Goal: Information Seeking & Learning: Learn about a topic

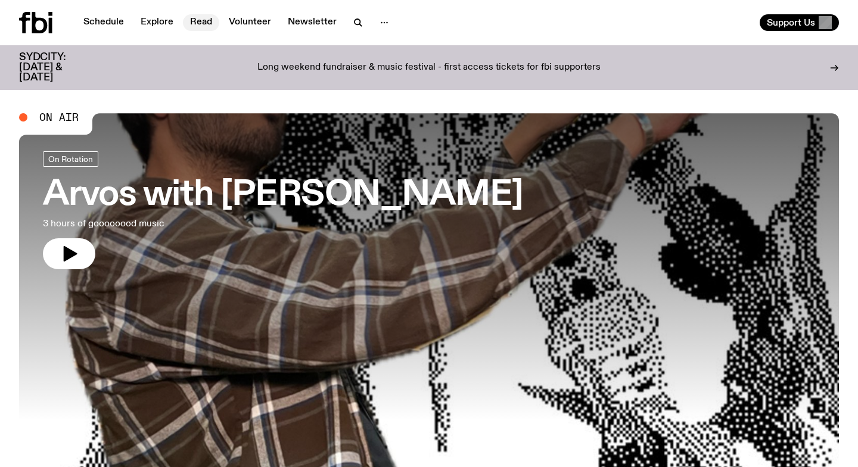
click at [205, 20] on link "Read" at bounding box center [201, 22] width 36 height 17
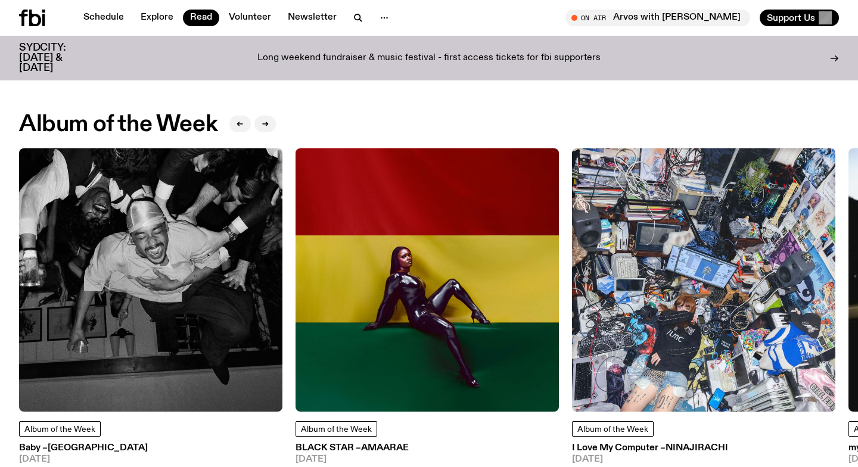
scroll to position [469, 0]
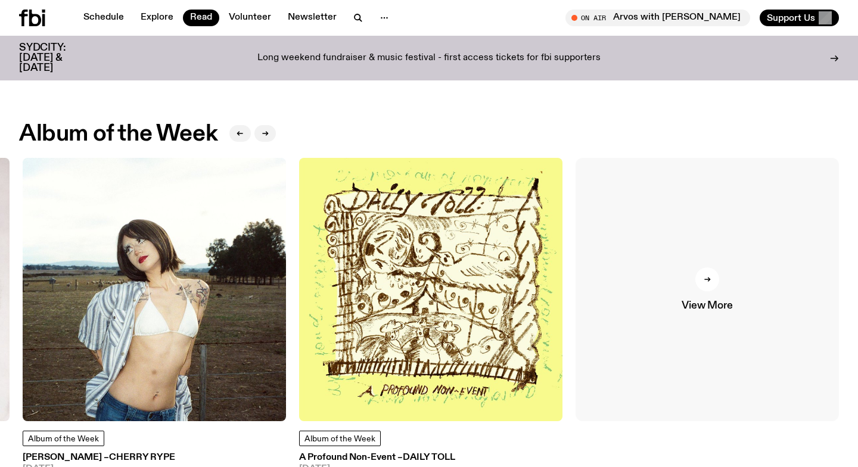
click at [703, 292] on link "View More" at bounding box center [706, 289] width 263 height 263
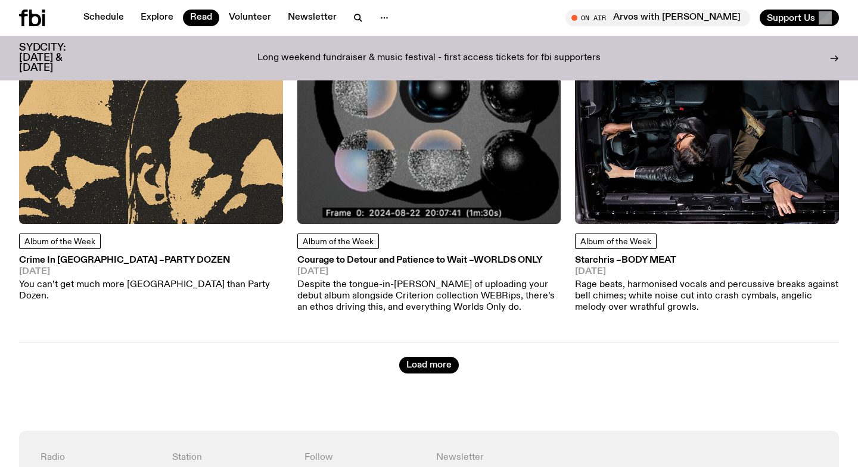
scroll to position [5586, 0]
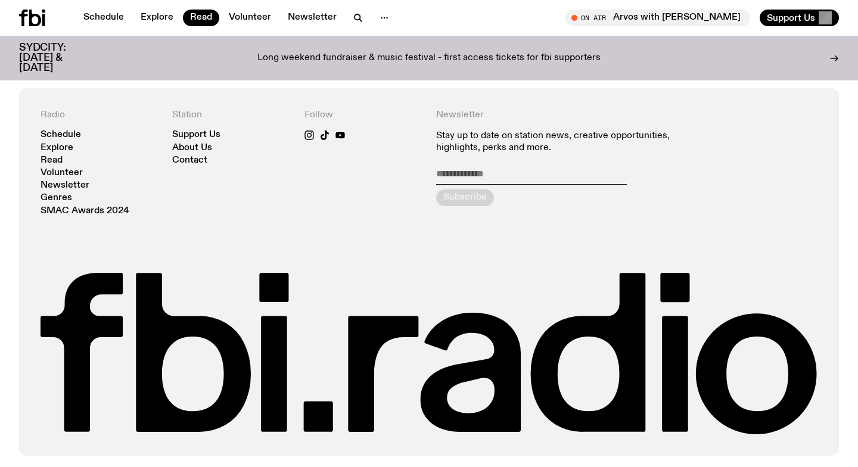
scroll to position [2541, 0]
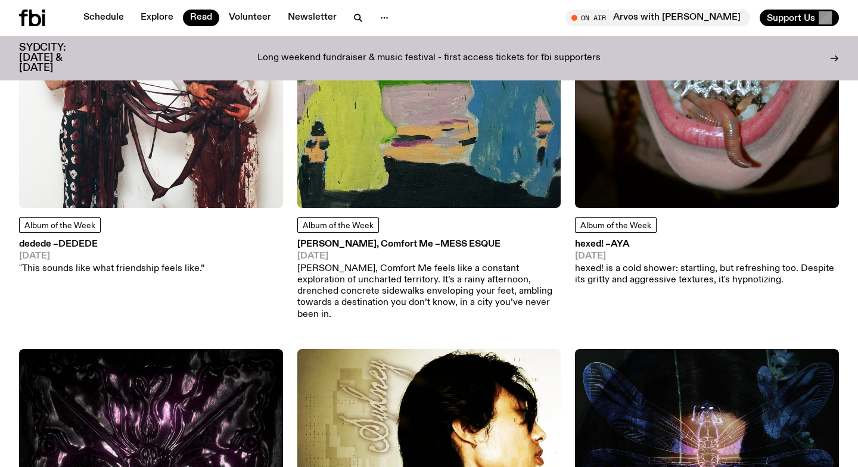
click at [59, 240] on h3 "dedede – dedede" at bounding box center [111, 244] width 185 height 9
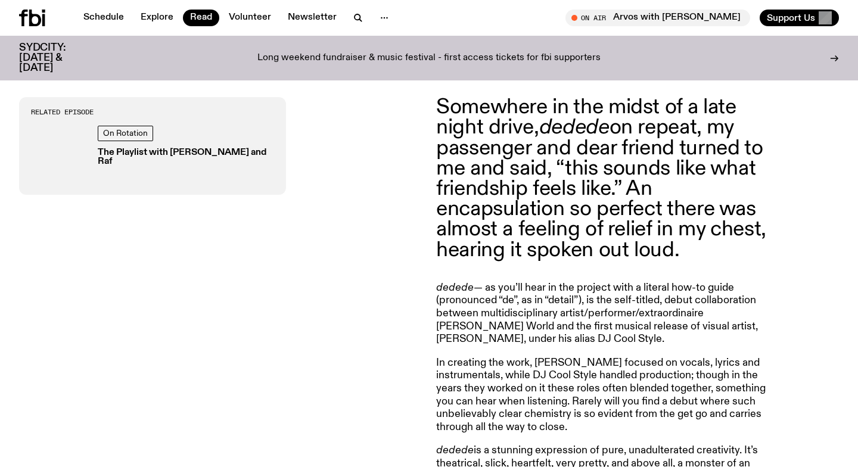
scroll to position [443, 0]
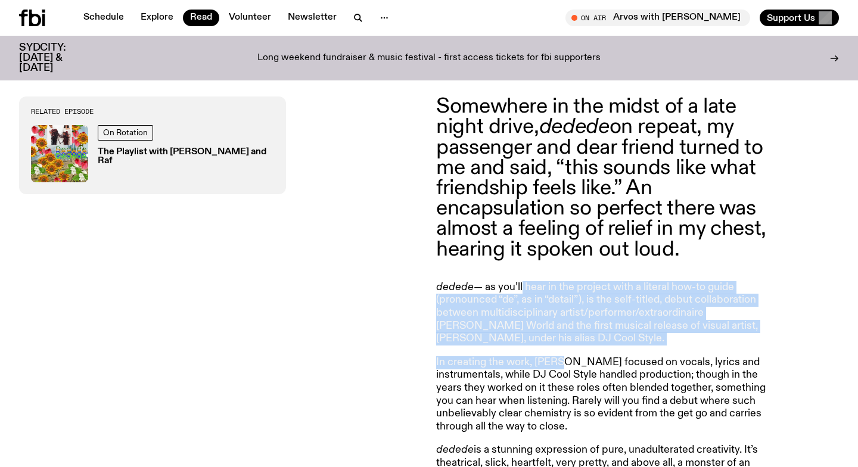
drag, startPoint x: 523, startPoint y: 285, endPoint x: 555, endPoint y: 366, distance: 87.2
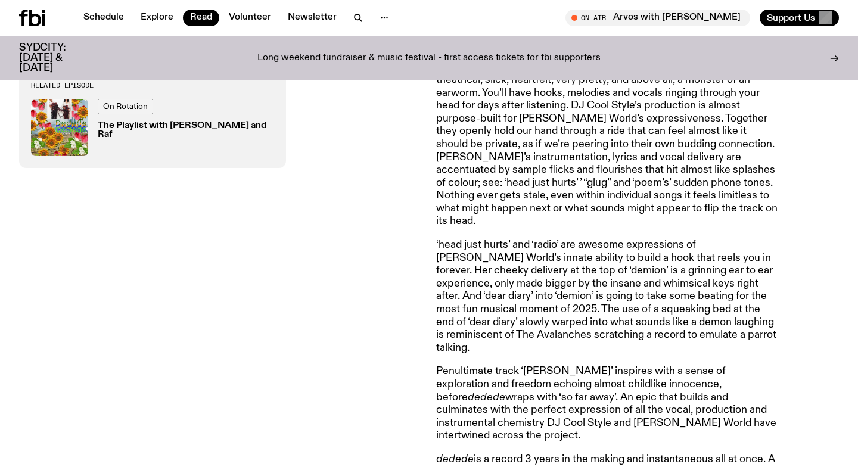
scroll to position [824, 0]
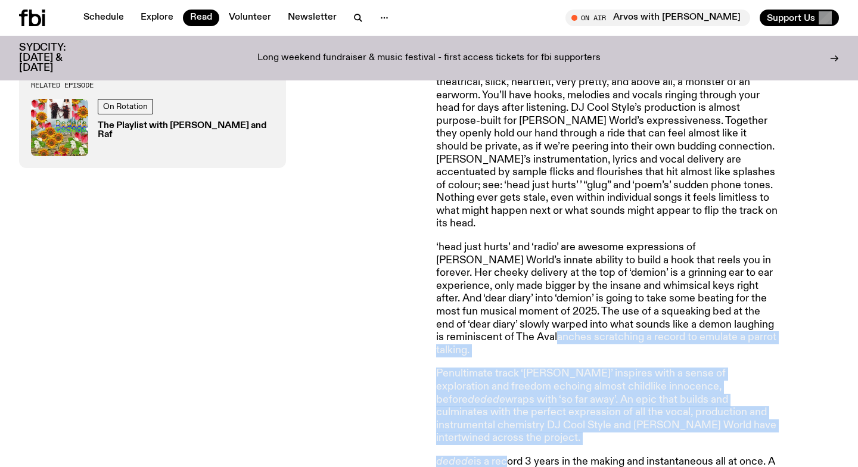
drag, startPoint x: 508, startPoint y: 425, endPoint x: 491, endPoint y: 326, distance: 100.3
click at [492, 328] on article "Somewhere in the midst of a late night drive, dedede on repeat, my passenger an…" at bounding box center [607, 117] width 343 height 802
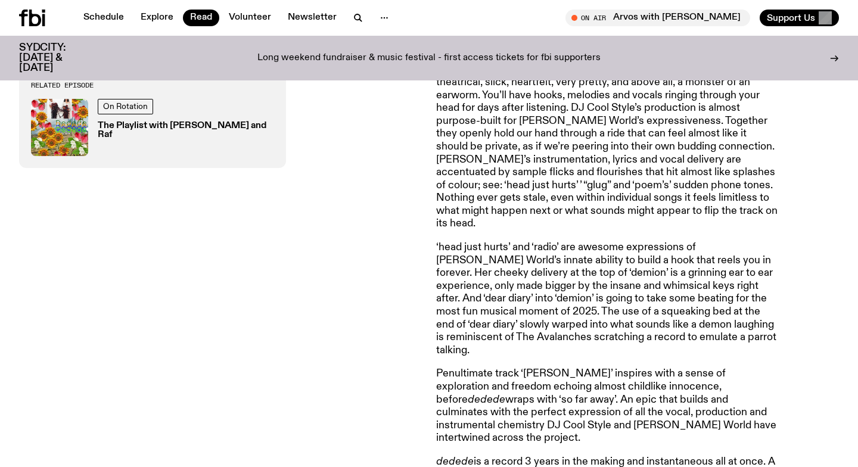
click at [491, 326] on p "‘head just hurts’ and ‘radio’ are awesome expressions of [PERSON_NAME] World’s …" at bounding box center [607, 299] width 343 height 116
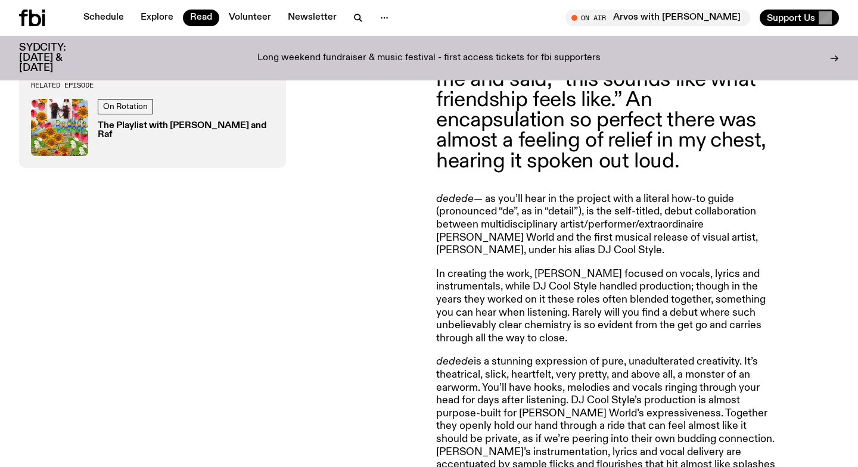
scroll to position [531, 0]
drag, startPoint x: 464, startPoint y: 203, endPoint x: 575, endPoint y: 203, distance: 110.8
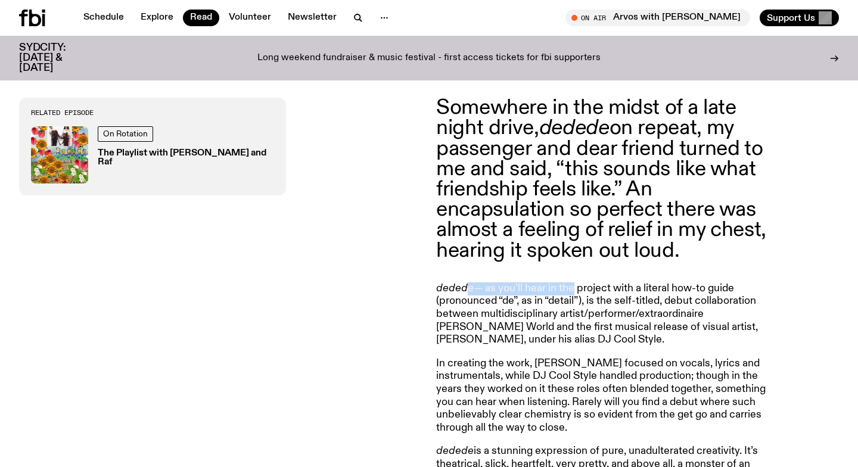
scroll to position [444, 0]
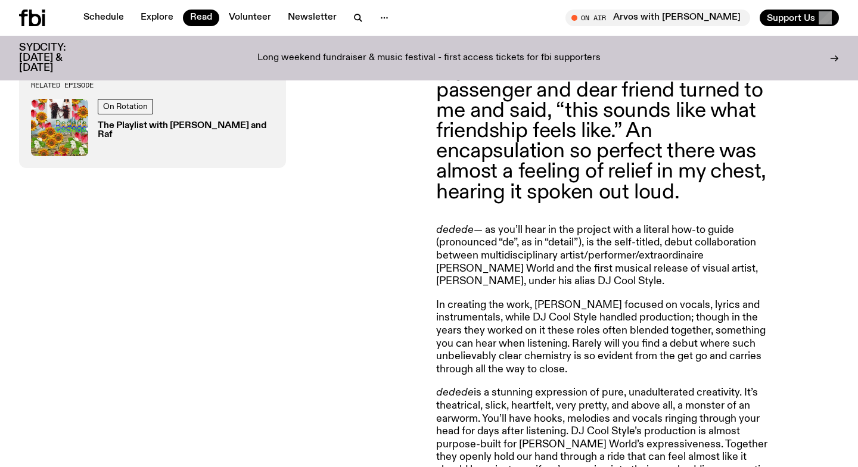
scroll to position [501, 0]
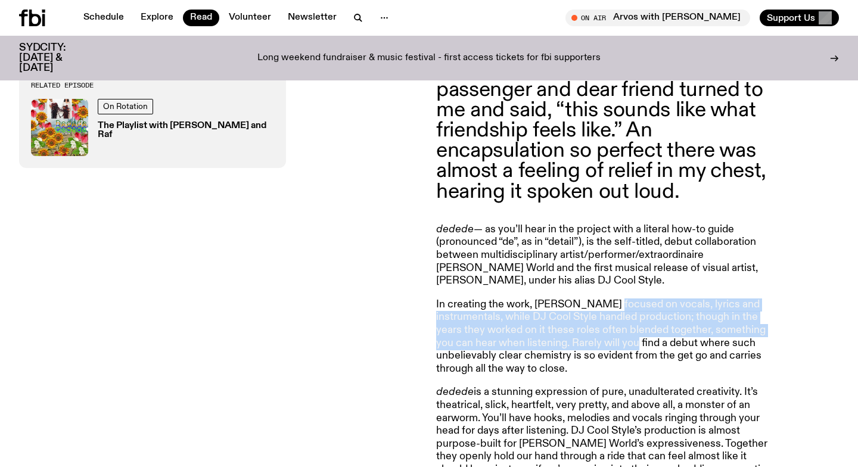
drag, startPoint x: 603, startPoint y: 309, endPoint x: 579, endPoint y: 344, distance: 42.0
click at [579, 345] on p "In creating the work, [PERSON_NAME] focused on vocals, lyrics and instrumentals…" at bounding box center [607, 336] width 343 height 77
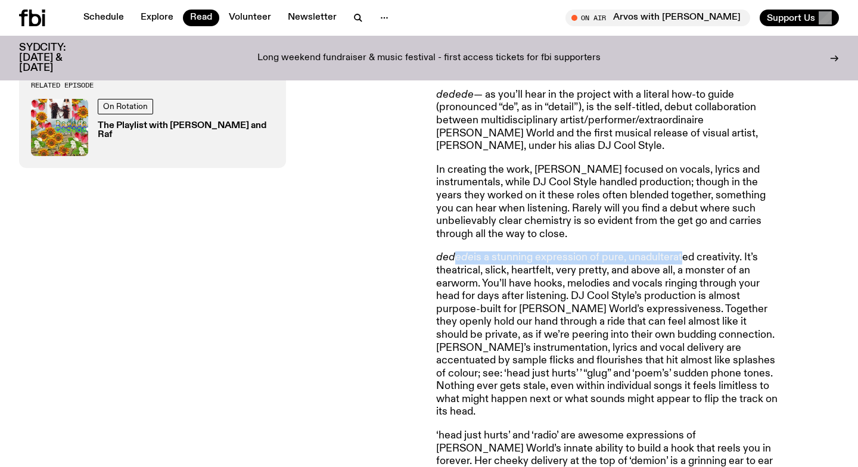
drag, startPoint x: 456, startPoint y: 259, endPoint x: 681, endPoint y: 254, distance: 225.2
click at [681, 254] on p "dedede is a stunning expression of pure, unadulterated creativity. It’s theatri…" at bounding box center [607, 334] width 343 height 167
click at [516, 229] on p "In creating the work, [PERSON_NAME] focused on vocals, lyrics and instrumentals…" at bounding box center [607, 202] width 343 height 77
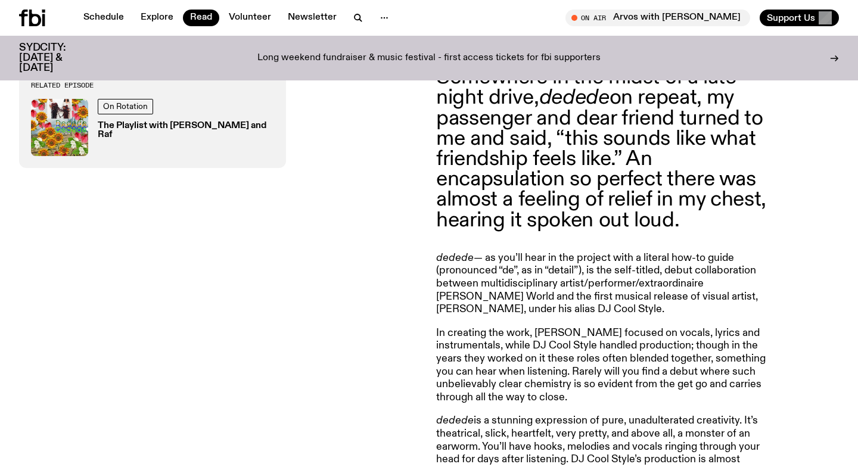
scroll to position [510, 0]
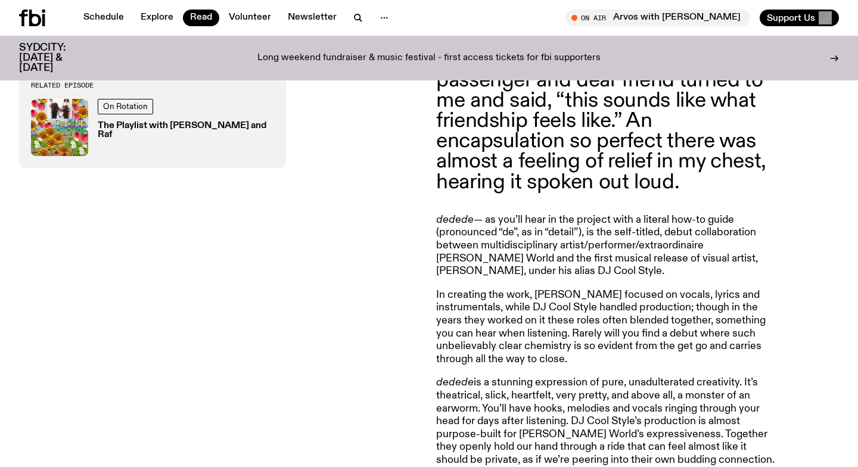
click at [247, 278] on div "Related Episode On Rotation The Playlist with [PERSON_NAME] and Raf" at bounding box center [220, 430] width 403 height 802
click at [452, 221] on em "dedede" at bounding box center [455, 219] width 38 height 11
click at [516, 183] on p "Somewhere in the midst of a late night drive, dedede on repeat, my passenger an…" at bounding box center [607, 110] width 343 height 163
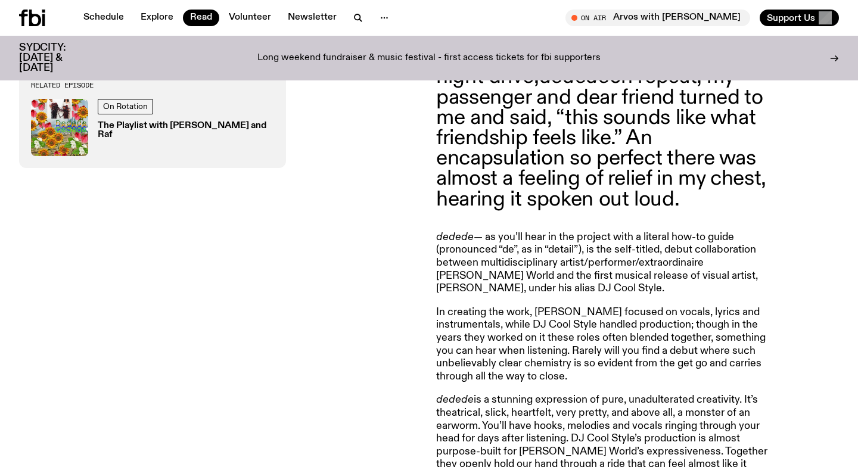
scroll to position [493, 0]
click at [165, 125] on h3 "The Playlist with [PERSON_NAME] and Raf" at bounding box center [186, 131] width 176 height 18
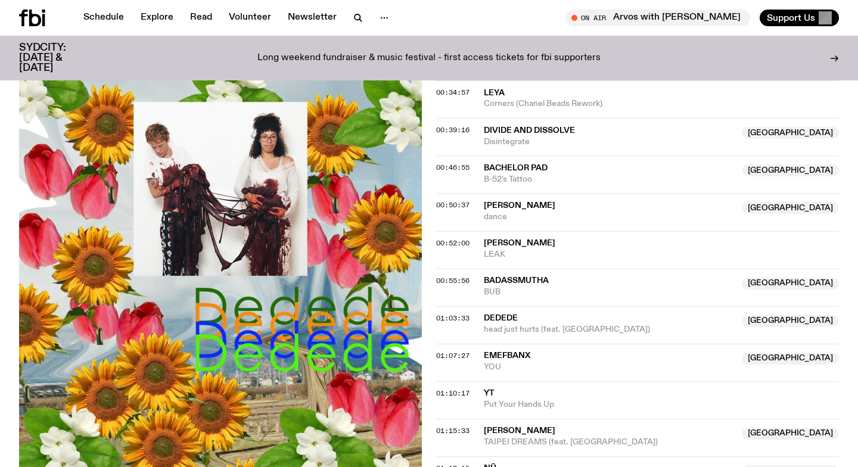
scroll to position [674, 0]
